Goal: Find specific page/section: Find specific page/section

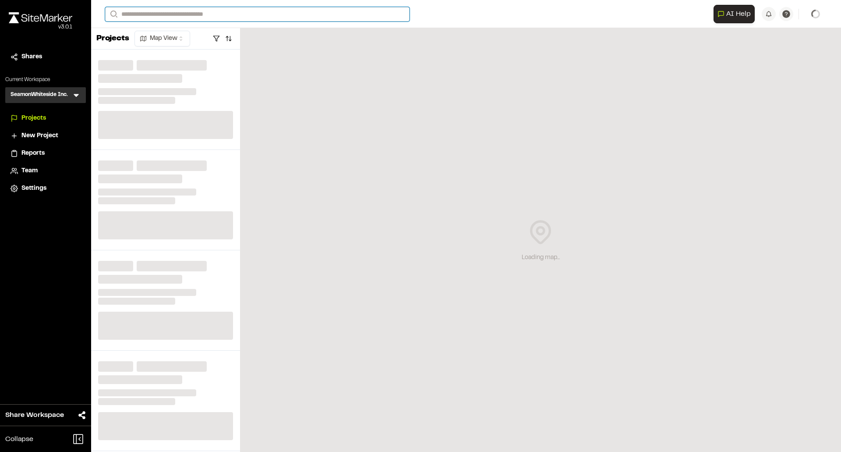
click at [303, 20] on input "Search" at bounding box center [257, 14] width 305 height 14
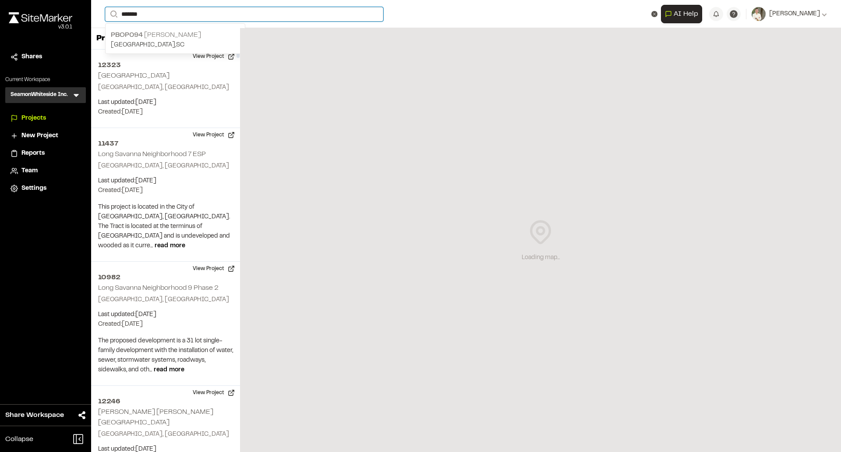
type input "*******"
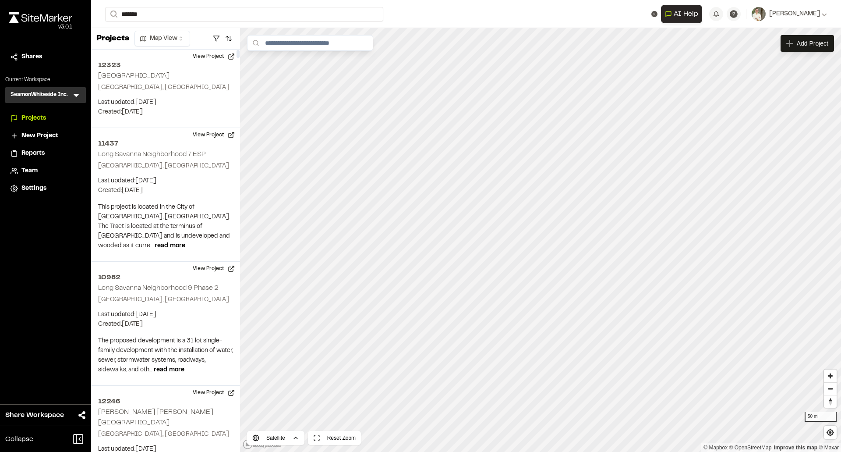
click at [204, 33] on p "PBOP094 [PERSON_NAME]" at bounding box center [175, 35] width 129 height 11
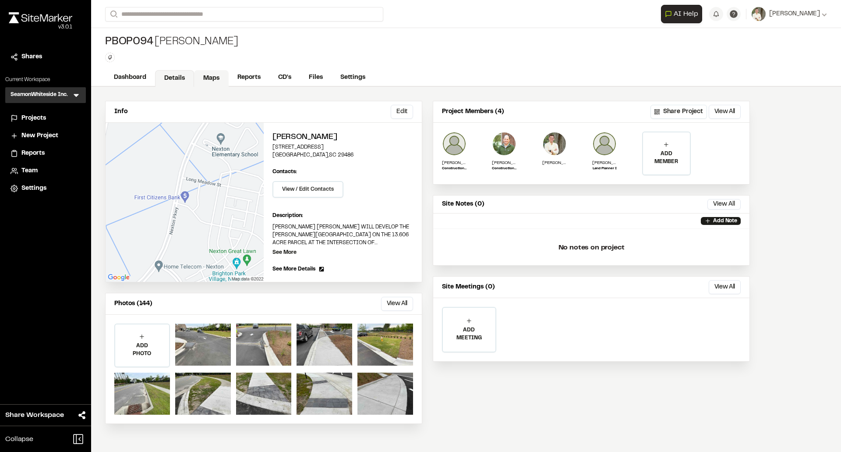
click at [215, 75] on link "Maps" at bounding box center [211, 78] width 35 height 17
click at [283, 80] on link "CD's" at bounding box center [285, 78] width 32 height 17
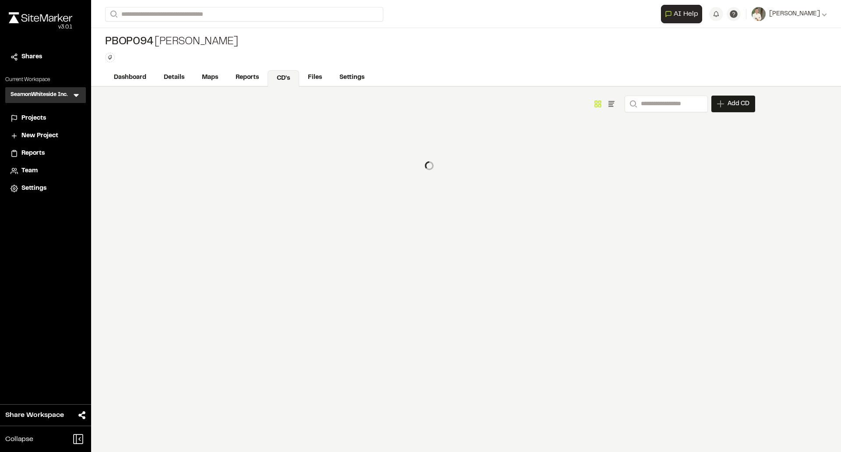
click at [285, 77] on link "CD's" at bounding box center [284, 78] width 32 height 17
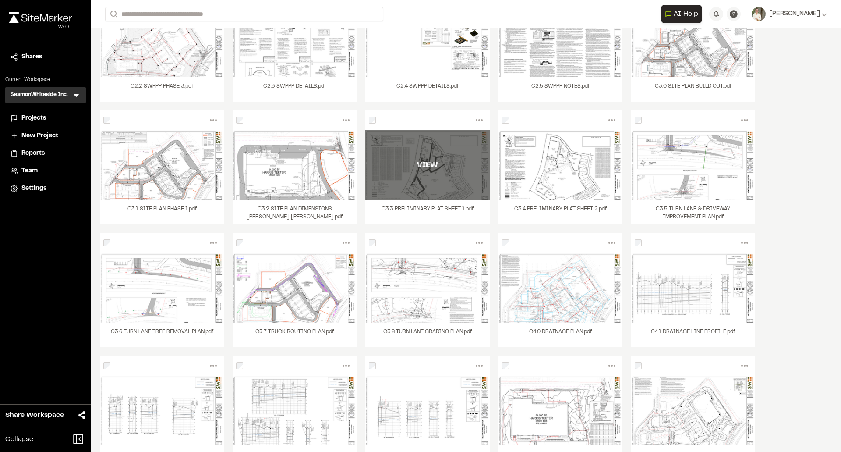
scroll to position [219, 0]
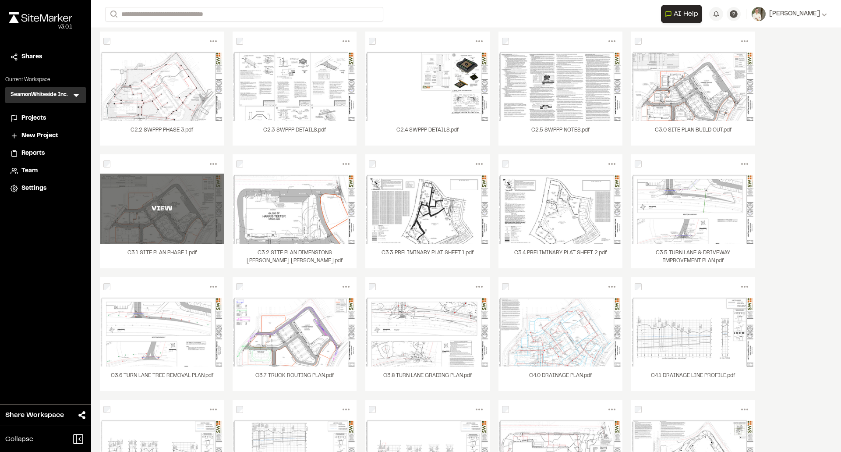
click at [168, 212] on div "VIEW" at bounding box center [162, 208] width 124 height 11
